Goal: Task Accomplishment & Management: Manage account settings

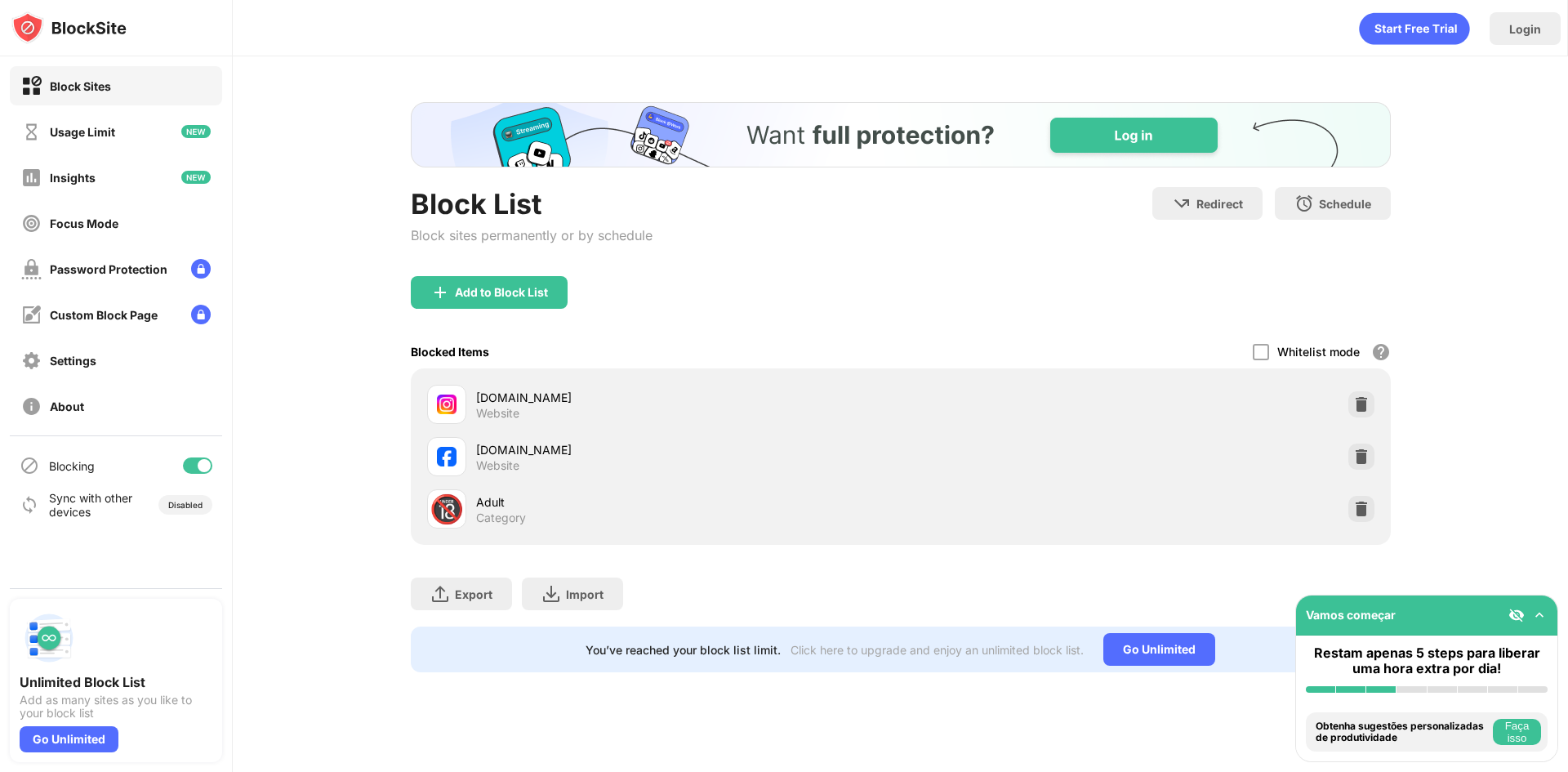
click at [1367, 408] on img at bounding box center [1361, 404] width 16 height 16
